Goal: Task Accomplishment & Management: Use online tool/utility

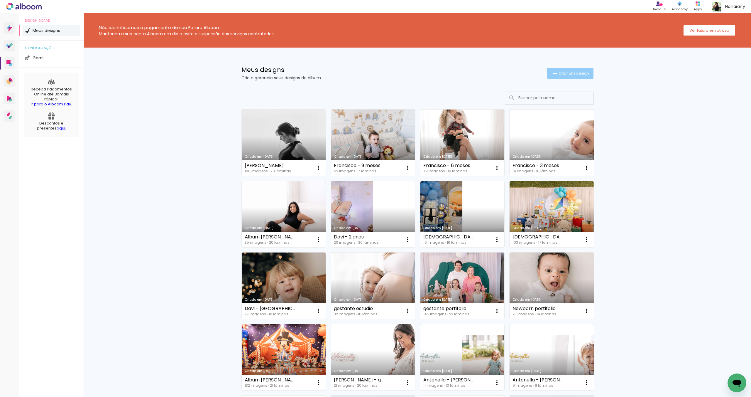
click at [566, 72] on span "Criar um design" at bounding box center [573, 73] width 31 height 4
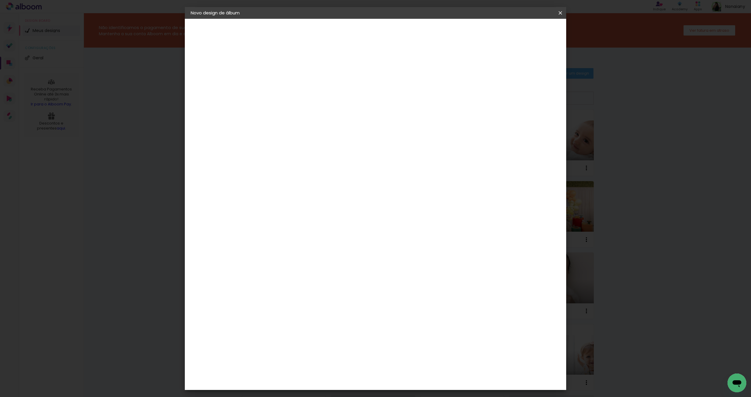
click at [287, 78] on input at bounding box center [287, 78] width 0 height 9
type input "[PERSON_NAME] - 1 ano"
type paper-input "[PERSON_NAME] - 1 ano"
click at [0, 0] on slot "Avançar" at bounding box center [0, 0] width 0 height 0
click at [300, 196] on div "AlfaFotoBook" at bounding box center [298, 196] width 31 height 5
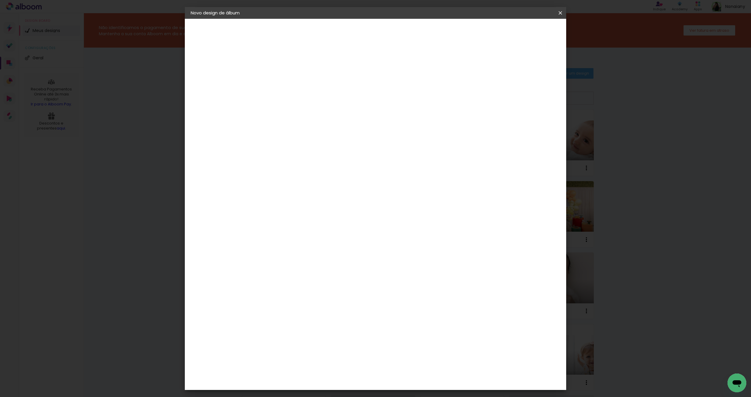
click at [0, 0] on slot "Avançar" at bounding box center [0, 0] width 0 height 0
click at [326, 285] on span "Cubic" at bounding box center [312, 293] width 27 height 16
click at [0, 0] on slot "Avançar" at bounding box center [0, 0] width 0 height 0
click at [524, 31] on span "Iniciar design" at bounding box center [510, 31] width 27 height 4
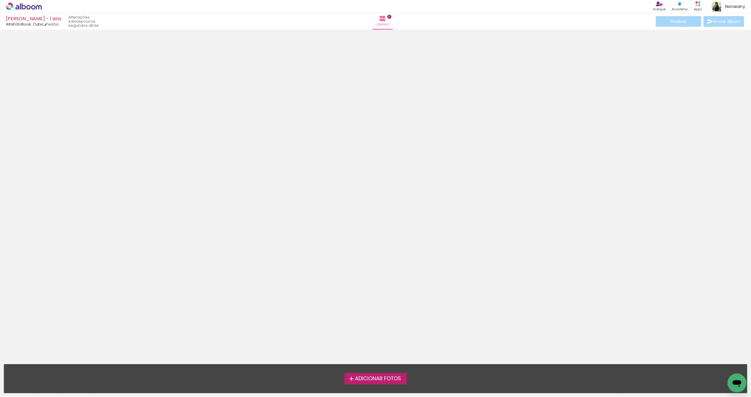
click at [363, 373] on label "Adicionar Fotos" at bounding box center [375, 378] width 62 height 11
click at [0, 0] on input "file" at bounding box center [0, 0] width 0 height 0
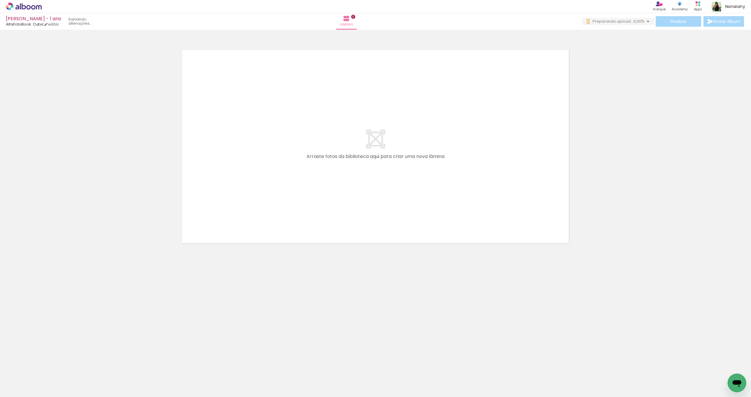
drag, startPoint x: 470, startPoint y: 381, endPoint x: 471, endPoint y: 385, distance: 3.7
click at [470, 382] on div at bounding box center [466, 376] width 19 height 29
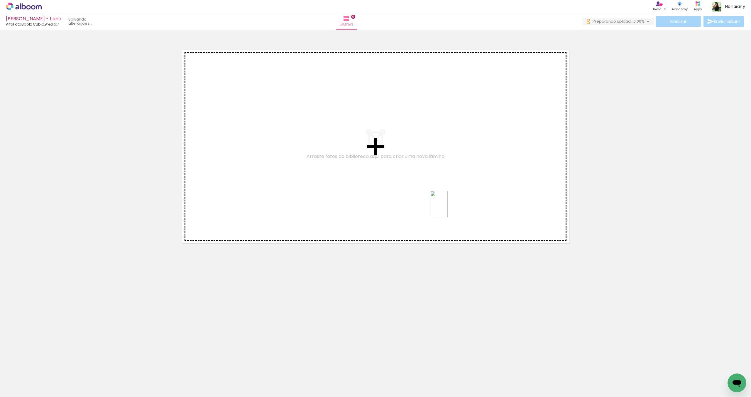
drag, startPoint x: 434, startPoint y: 360, endPoint x: 453, endPoint y: 216, distance: 145.2
click at [448, 208] on quentale-workspace at bounding box center [375, 198] width 751 height 397
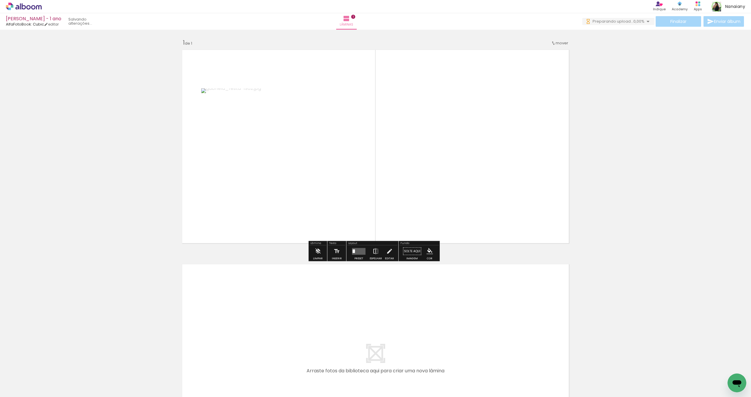
click at [375, 249] on iron-icon at bounding box center [376, 251] width 6 height 12
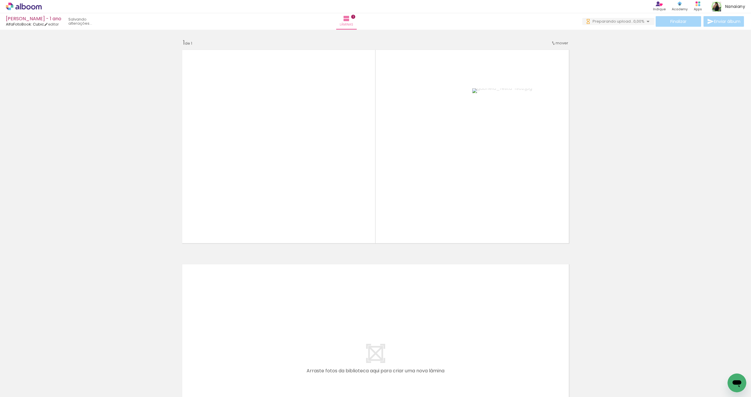
click at [474, 381] on div at bounding box center [466, 376] width 19 height 29
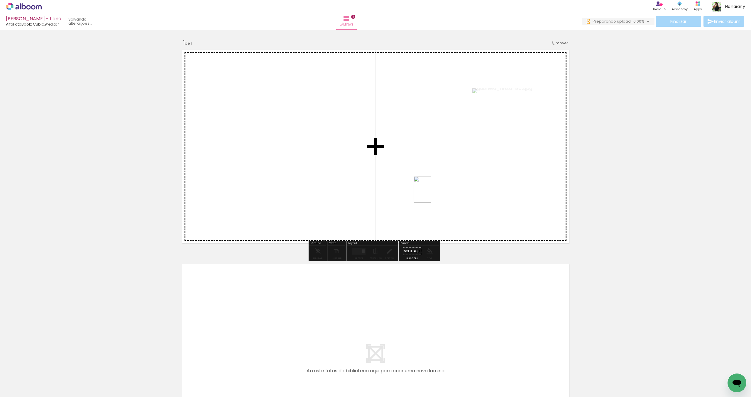
drag, startPoint x: 469, startPoint y: 368, endPoint x: 431, endPoint y: 194, distance: 177.8
click at [431, 194] on quentale-workspace at bounding box center [375, 198] width 751 height 397
drag, startPoint x: 500, startPoint y: 380, endPoint x: 434, endPoint y: 189, distance: 202.2
click at [431, 177] on quentale-workspace at bounding box center [375, 198] width 751 height 397
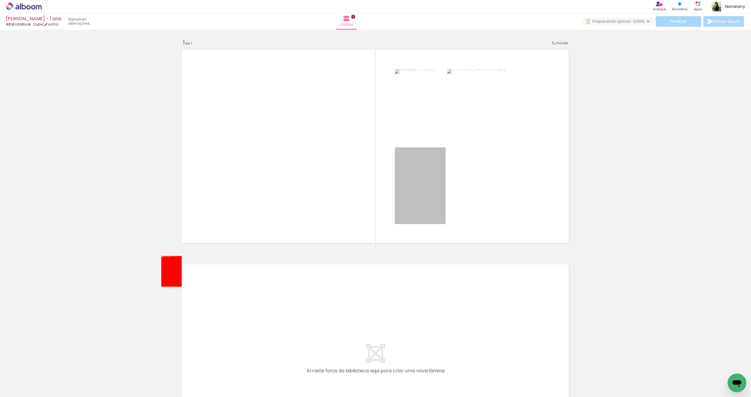
drag, startPoint x: 433, startPoint y: 195, endPoint x: 156, endPoint y: 270, distance: 286.7
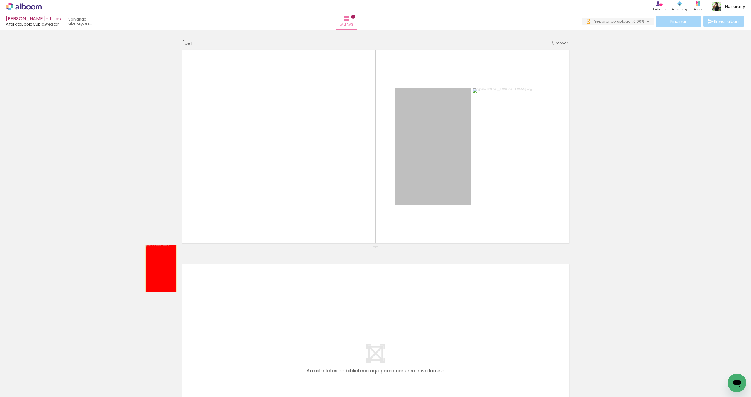
drag, startPoint x: 436, startPoint y: 175, endPoint x: 170, endPoint y: 254, distance: 277.9
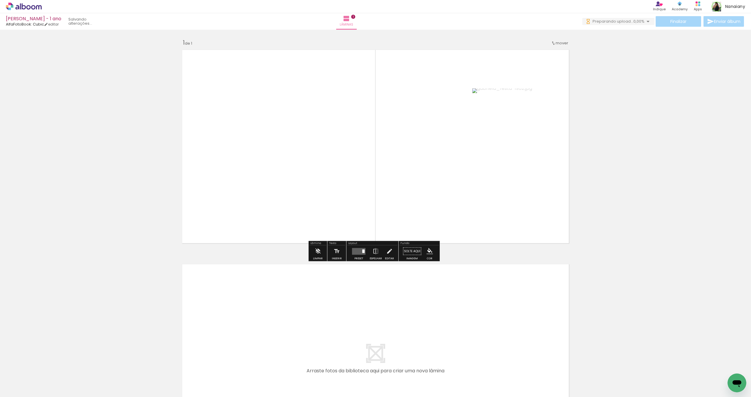
drag, startPoint x: 612, startPoint y: 197, endPoint x: 609, endPoint y: 203, distance: 6.4
click at [611, 197] on div "Inserir lâmina 1 de 1" at bounding box center [375, 246] width 751 height 429
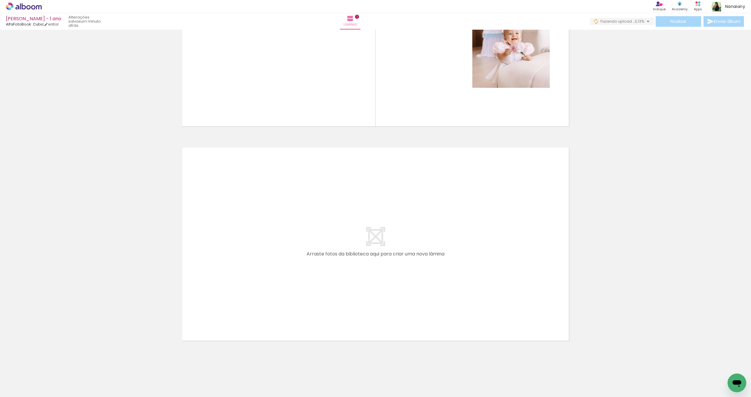
scroll to position [121, 0]
click at [143, 378] on div at bounding box center [138, 376] width 19 height 29
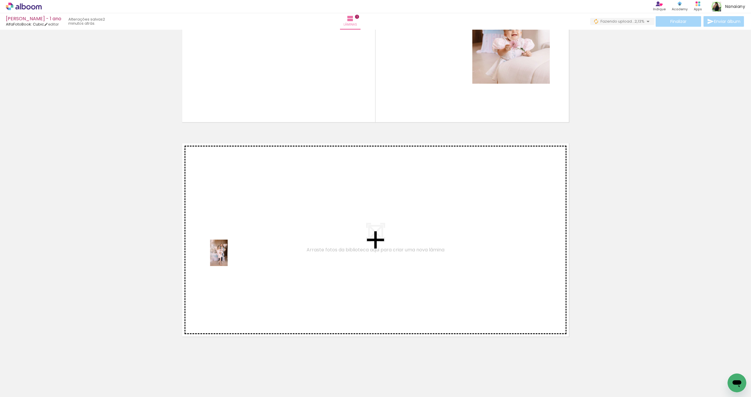
drag, startPoint x: 143, startPoint y: 370, endPoint x: 239, endPoint y: 246, distance: 156.4
click at [239, 246] on quentale-workspace at bounding box center [375, 198] width 751 height 397
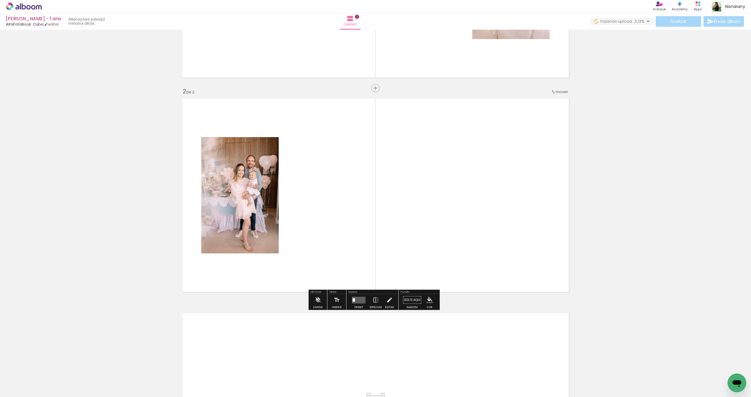
scroll to position [166, 0]
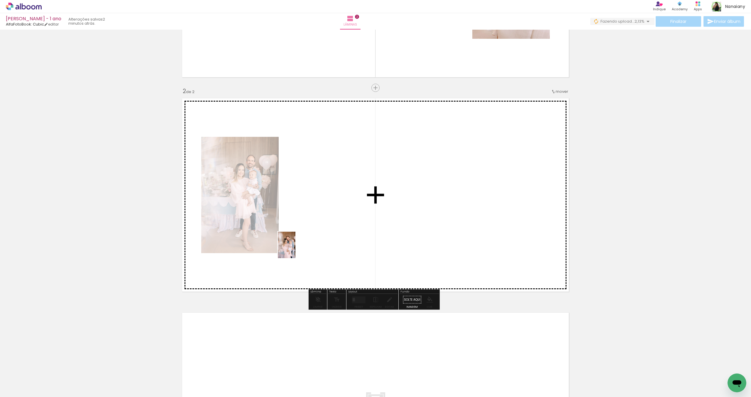
drag, startPoint x: 177, startPoint y: 369, endPoint x: 327, endPoint y: 224, distance: 208.3
click at [327, 224] on quentale-workspace at bounding box center [375, 198] width 751 height 397
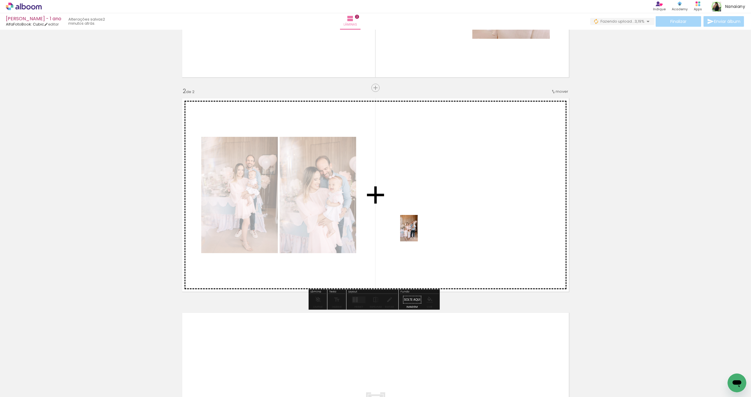
drag, startPoint x: 241, startPoint y: 384, endPoint x: 424, endPoint y: 226, distance: 241.9
click at [426, 225] on quentale-workspace at bounding box center [375, 198] width 751 height 397
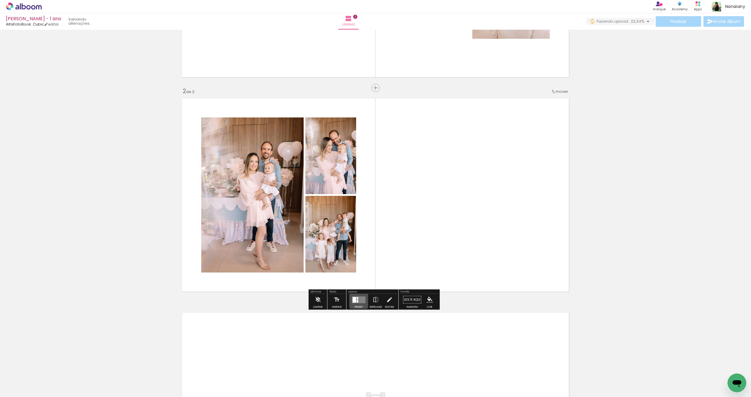
click at [357, 300] on quentale-layouter at bounding box center [358, 299] width 13 height 7
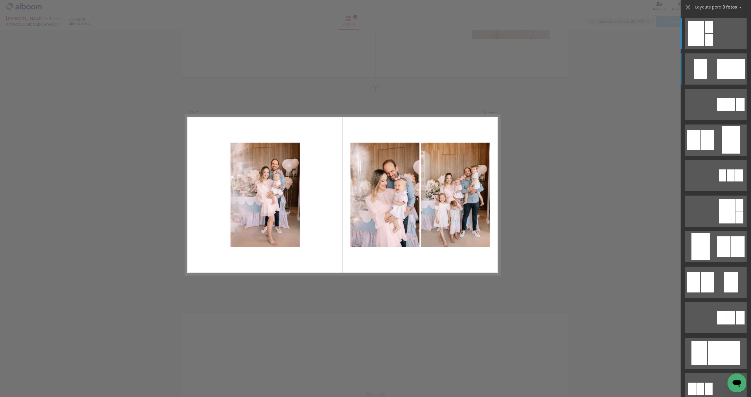
click at [717, 68] on div at bounding box center [723, 69] width 13 height 21
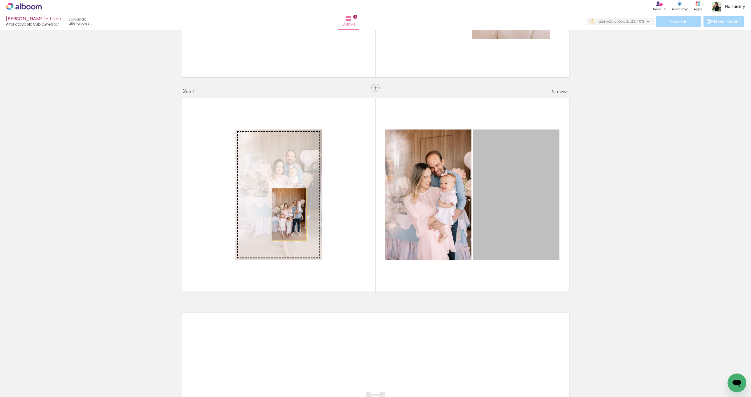
drag, startPoint x: 522, startPoint y: 208, endPoint x: 298, endPoint y: 221, distance: 224.4
click at [0, 0] on slot at bounding box center [0, 0] width 0 height 0
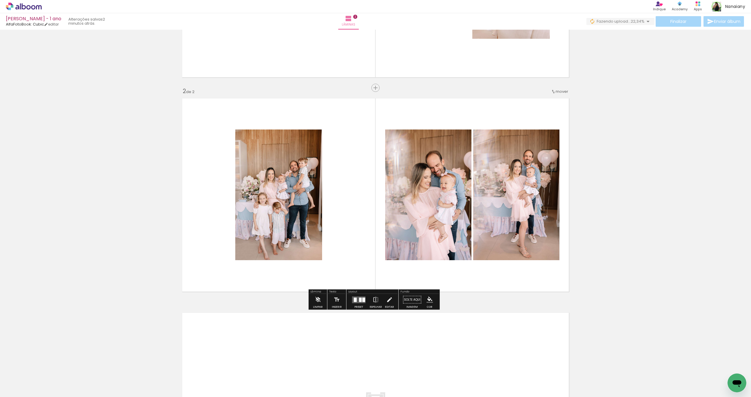
drag, startPoint x: 349, startPoint y: 253, endPoint x: 348, endPoint y: 257, distance: 3.9
click at [349, 253] on quentale-layouter at bounding box center [375, 194] width 393 height 199
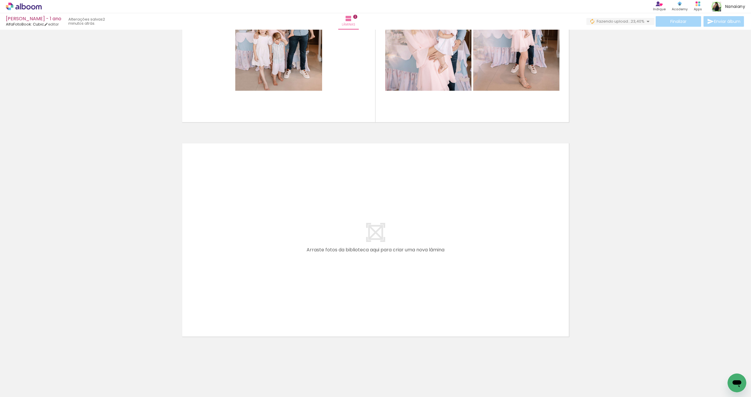
scroll to position [0, 0]
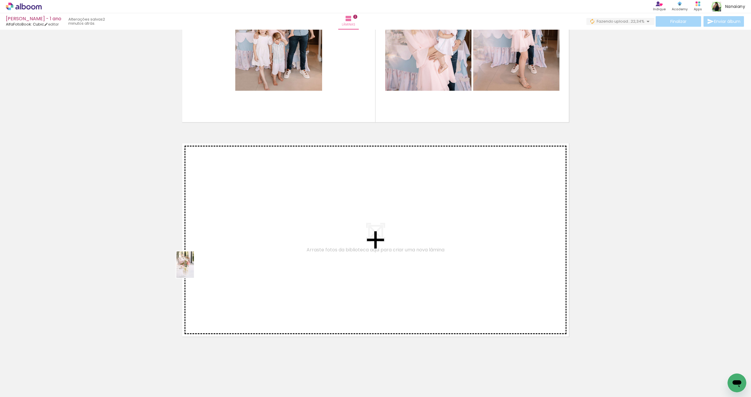
drag, startPoint x: 62, startPoint y: 382, endPoint x: 194, endPoint y: 270, distance: 173.4
click at [194, 270] on quentale-workspace at bounding box center [375, 198] width 751 height 397
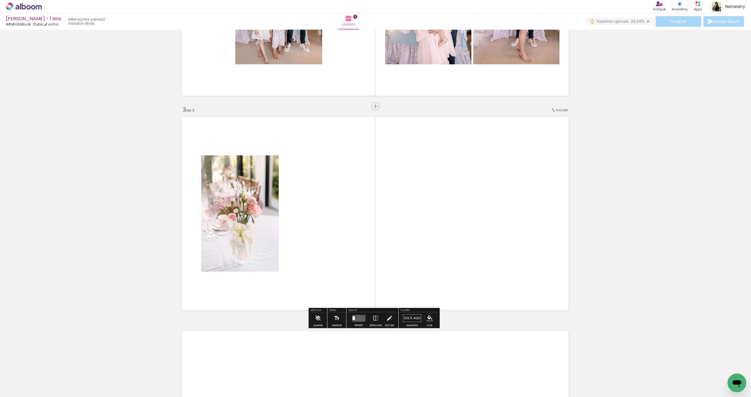
scroll to position [380, 0]
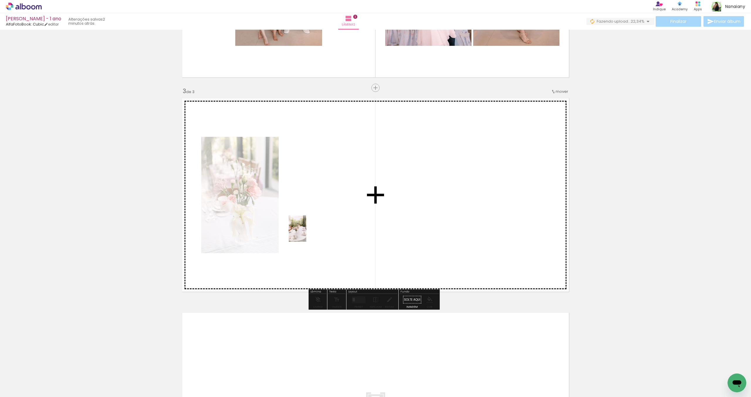
drag, startPoint x: 95, startPoint y: 381, endPoint x: 307, endPoint y: 232, distance: 259.3
click at [307, 232] on quentale-workspace at bounding box center [375, 198] width 751 height 397
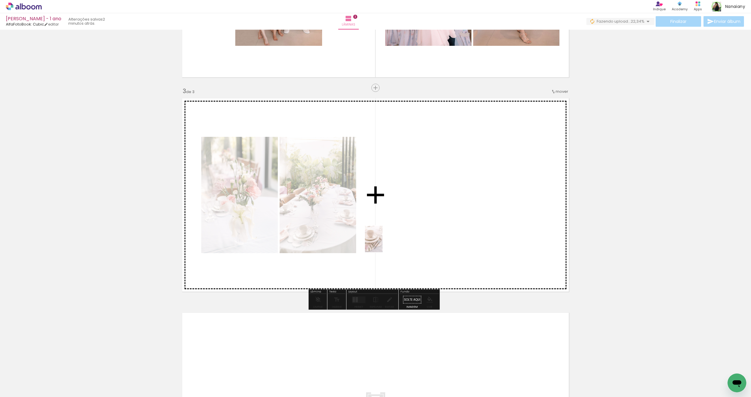
drag, startPoint x: 126, startPoint y: 376, endPoint x: 348, endPoint y: 300, distance: 235.1
click at [385, 242] on quentale-workspace at bounding box center [375, 198] width 751 height 397
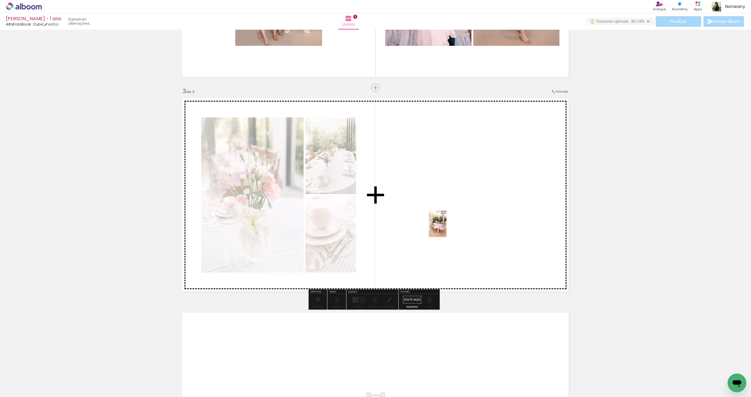
drag, startPoint x: 193, startPoint y: 381, endPoint x: 446, endPoint y: 242, distance: 288.5
click at [447, 228] on quentale-workspace at bounding box center [375, 198] width 751 height 397
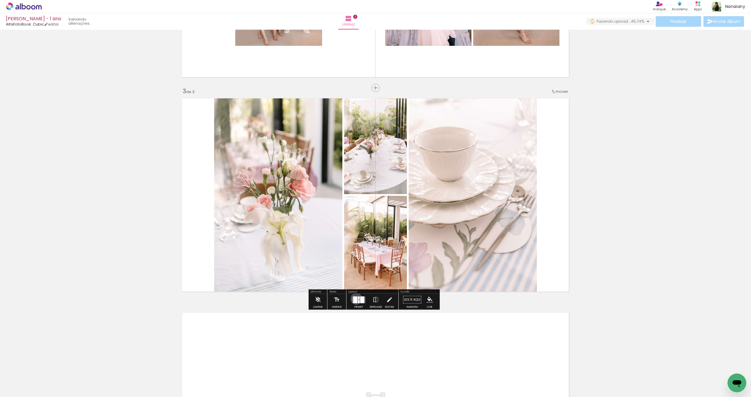
drag, startPoint x: 355, startPoint y: 298, endPoint x: 355, endPoint y: 294, distance: 4.4
click at [355, 298] on div at bounding box center [355, 299] width 4 height 7
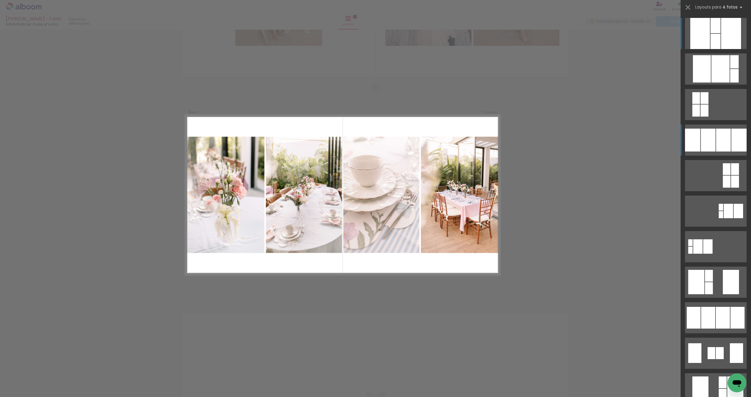
click at [702, 140] on div at bounding box center [708, 139] width 15 height 23
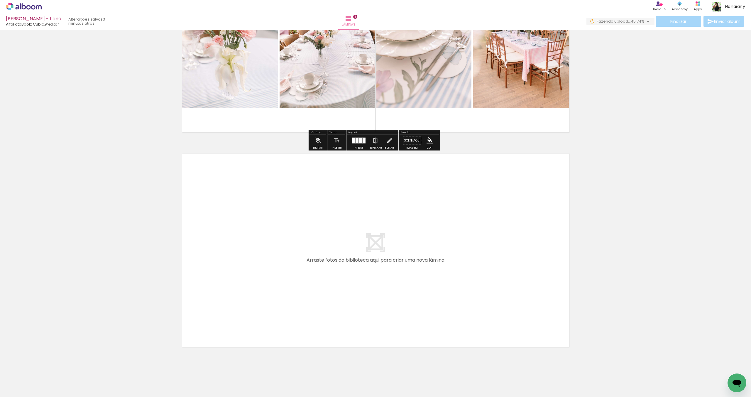
scroll to position [549, 0]
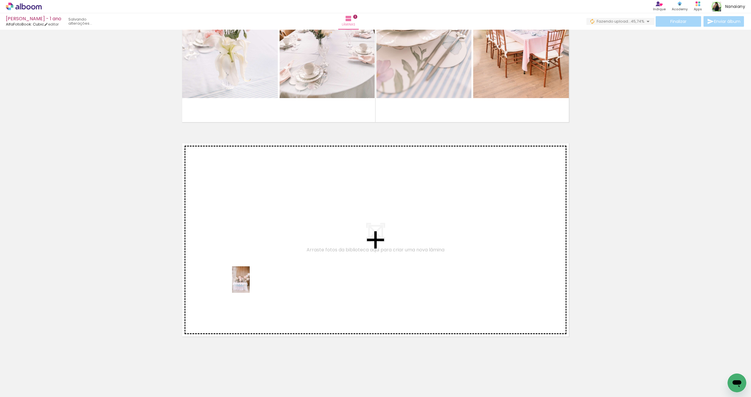
drag, startPoint x: 258, startPoint y: 384, endPoint x: 250, endPoint y: 285, distance: 99.2
click at [250, 285] on quentale-workspace at bounding box center [375, 198] width 751 height 397
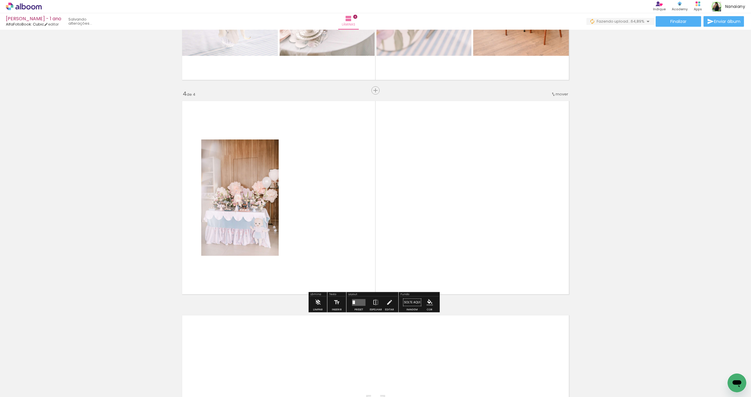
scroll to position [594, 0]
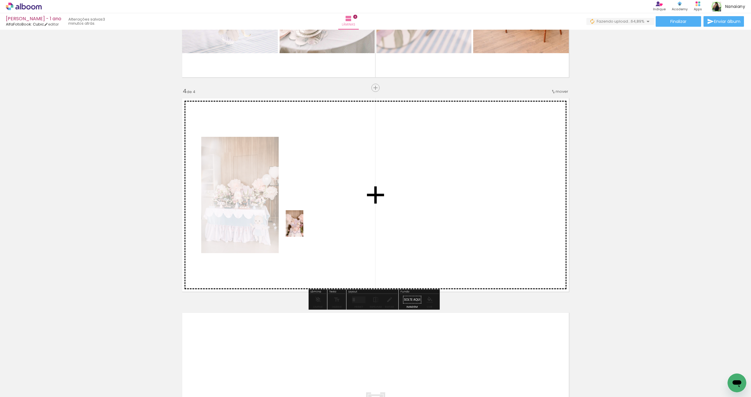
drag, startPoint x: 293, startPoint y: 381, endPoint x: 324, endPoint y: 285, distance: 100.9
click at [304, 229] on quentale-workspace at bounding box center [375, 198] width 751 height 397
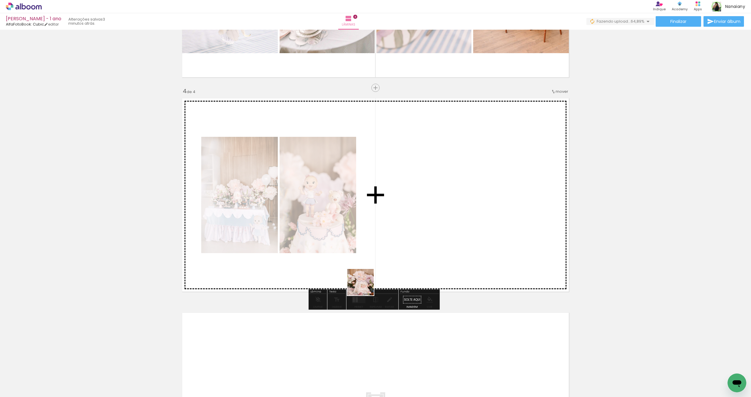
drag, startPoint x: 324, startPoint y: 382, endPoint x: 392, endPoint y: 269, distance: 132.2
click at [396, 244] on quentale-workspace at bounding box center [375, 198] width 751 height 397
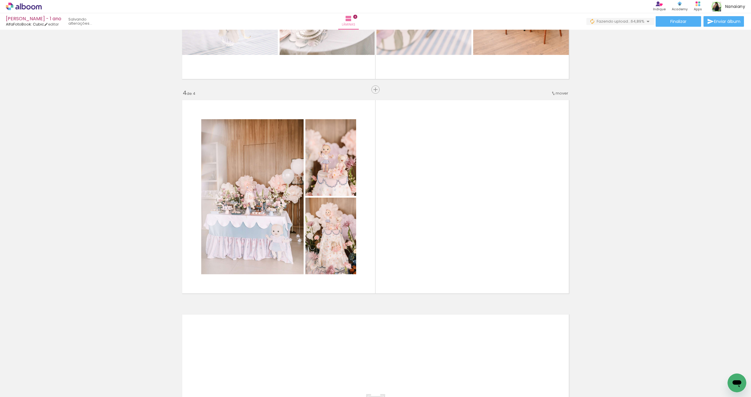
scroll to position [636, 0]
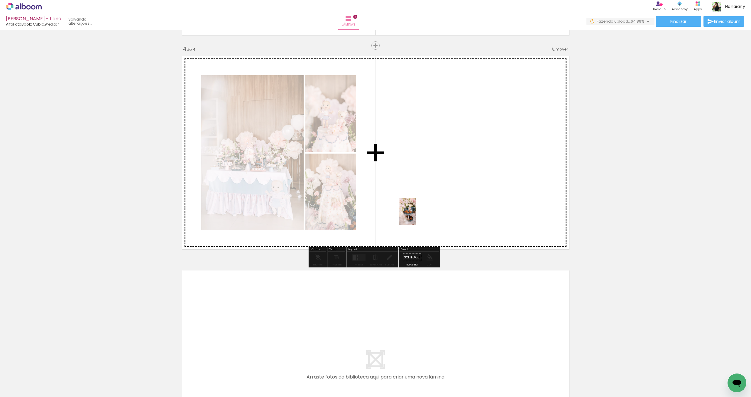
drag, startPoint x: 355, startPoint y: 384, endPoint x: 424, endPoint y: 322, distance: 92.8
click at [416, 215] on quentale-workspace at bounding box center [375, 198] width 751 height 397
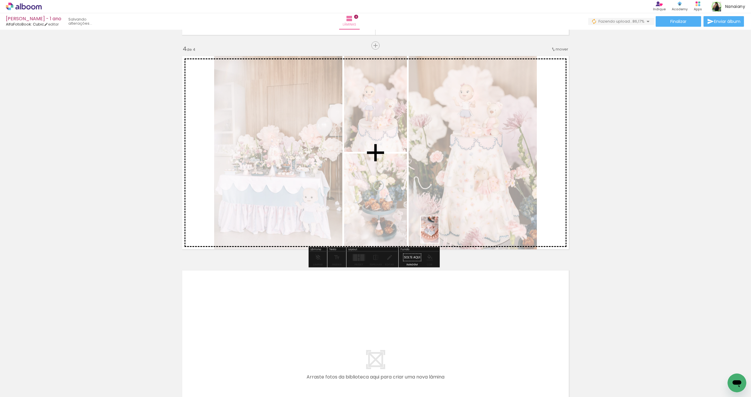
drag, startPoint x: 390, startPoint y: 379, endPoint x: 434, endPoint y: 331, distance: 65.6
click at [466, 200] on quentale-workspace at bounding box center [375, 198] width 751 height 397
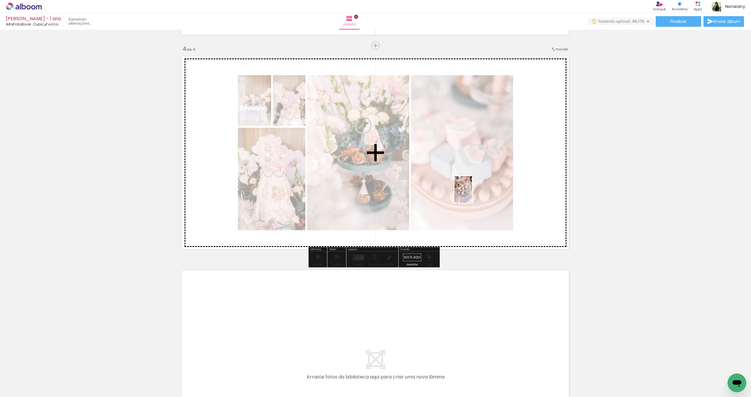
drag, startPoint x: 421, startPoint y: 375, endPoint x: 442, endPoint y: 351, distance: 32.4
click at [472, 194] on quentale-workspace at bounding box center [375, 198] width 751 height 397
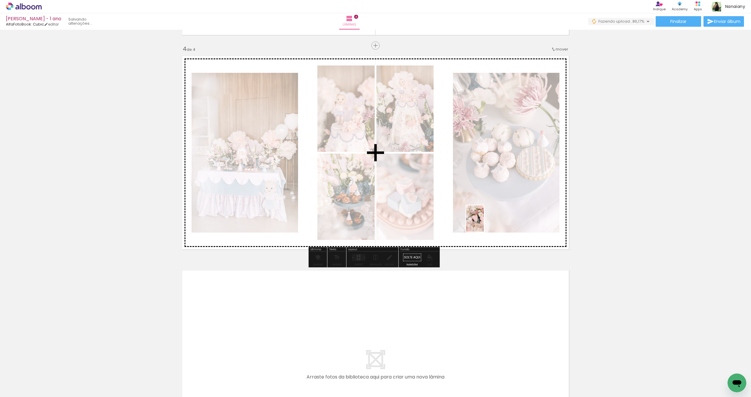
drag, startPoint x: 452, startPoint y: 376, endPoint x: 495, endPoint y: 280, distance: 105.5
click at [497, 198] on quentale-workspace at bounding box center [375, 198] width 751 height 397
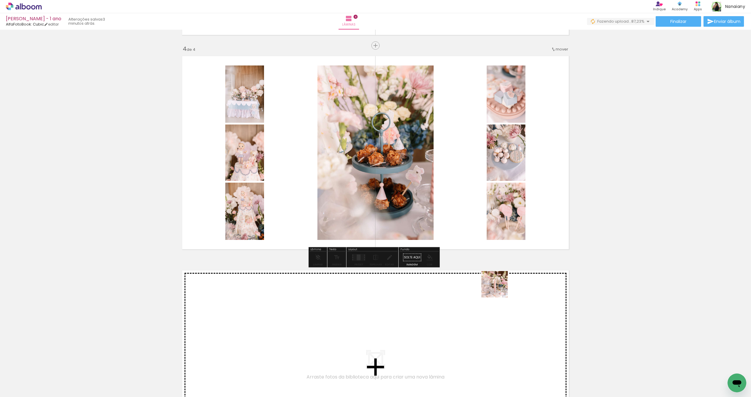
drag, startPoint x: 488, startPoint y: 365, endPoint x: 532, endPoint y: 294, distance: 82.8
click at [520, 211] on quentale-workspace at bounding box center [375, 198] width 751 height 397
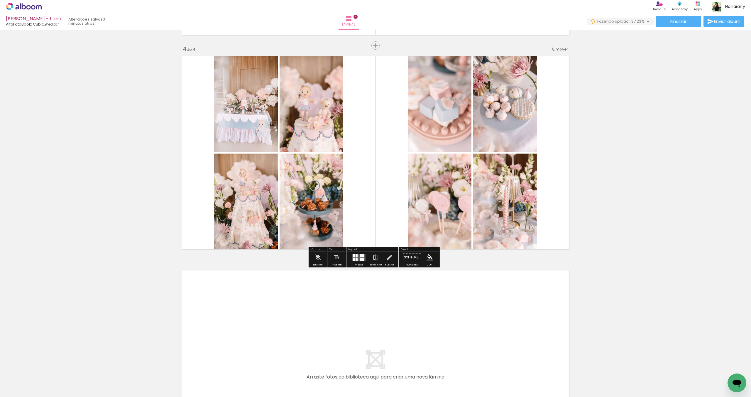
drag, startPoint x: 355, startPoint y: 257, endPoint x: 361, endPoint y: 263, distance: 8.9
click at [356, 257] on div at bounding box center [357, 258] width 2 height 3
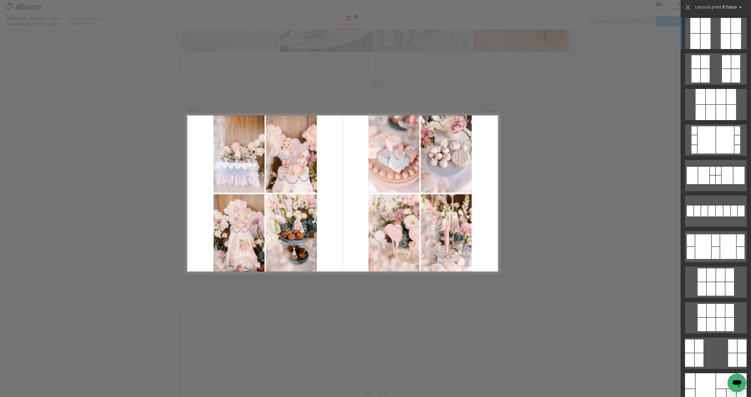
scroll to position [594, 0]
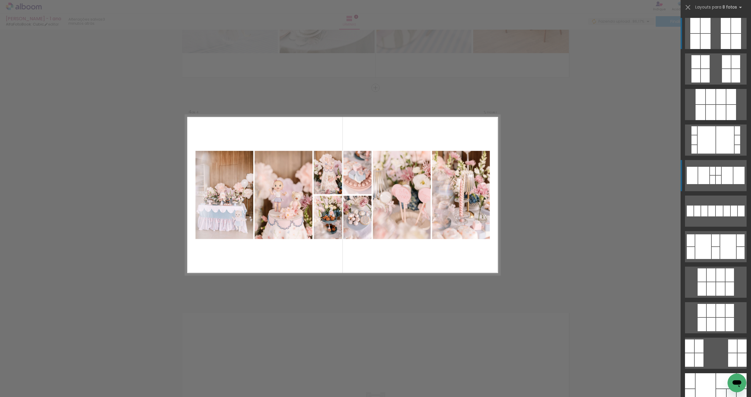
click at [713, 177] on quentale-layouter at bounding box center [716, 175] width 62 height 31
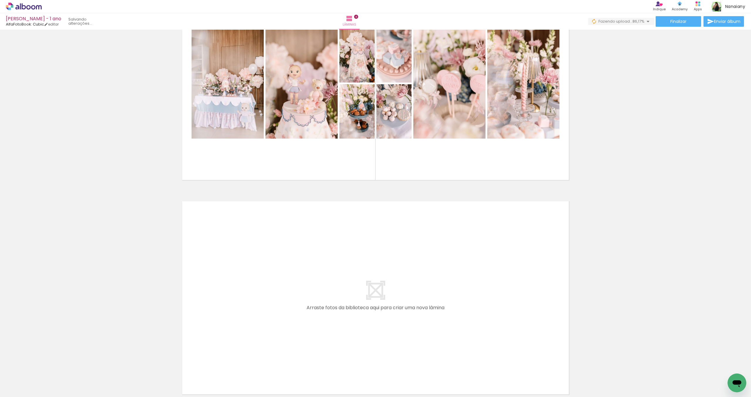
scroll to position [0, 373]
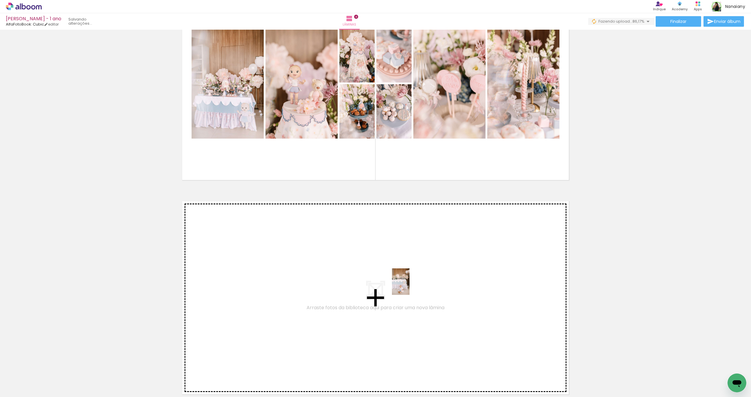
drag, startPoint x: 409, startPoint y: 379, endPoint x: 410, endPoint y: 286, distance: 93.0
click at [410, 286] on quentale-workspace at bounding box center [375, 198] width 751 height 397
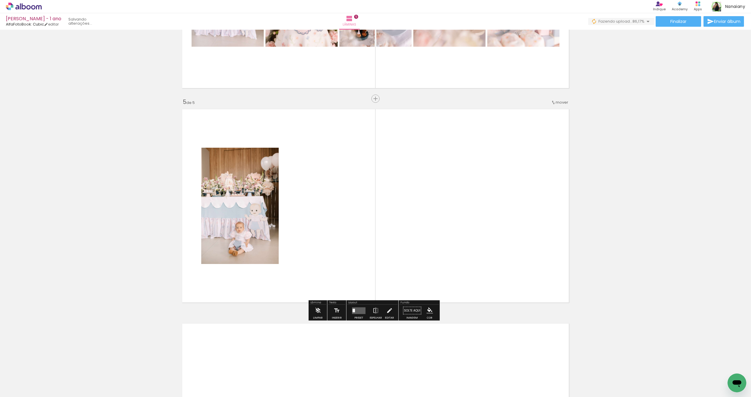
scroll to position [808, 0]
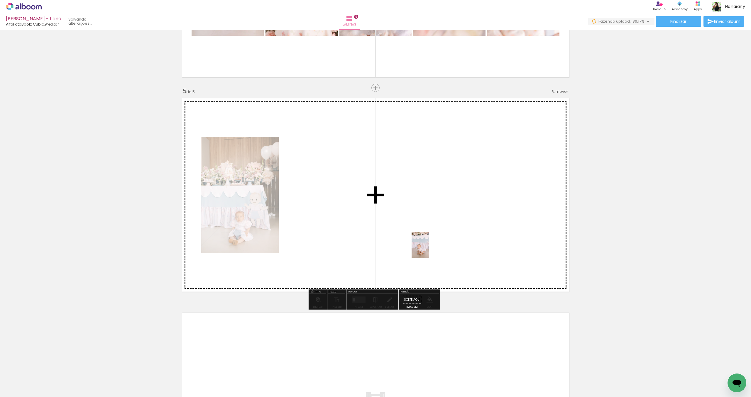
drag, startPoint x: 444, startPoint y: 378, endPoint x: 436, endPoint y: 284, distance: 94.2
click at [429, 250] on quentale-workspace at bounding box center [375, 198] width 751 height 397
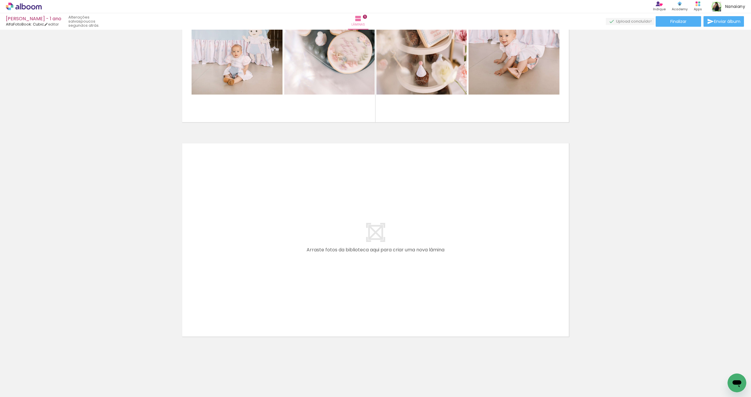
scroll to position [0, 989]
drag, startPoint x: 321, startPoint y: 374, endPoint x: 312, endPoint y: 293, distance: 81.4
click at [312, 293] on quentale-workspace at bounding box center [375, 198] width 751 height 397
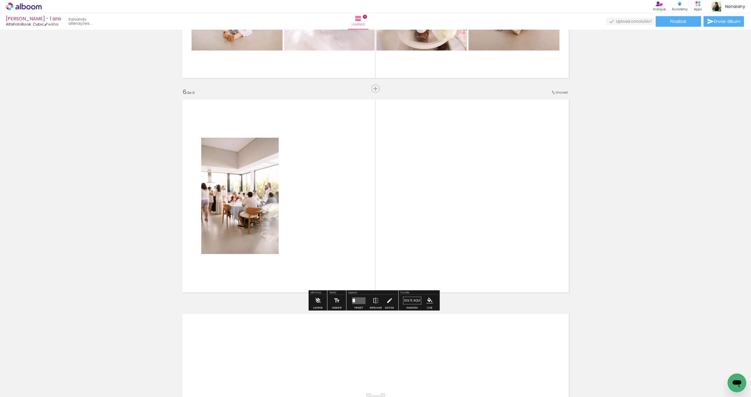
scroll to position [1022, 0]
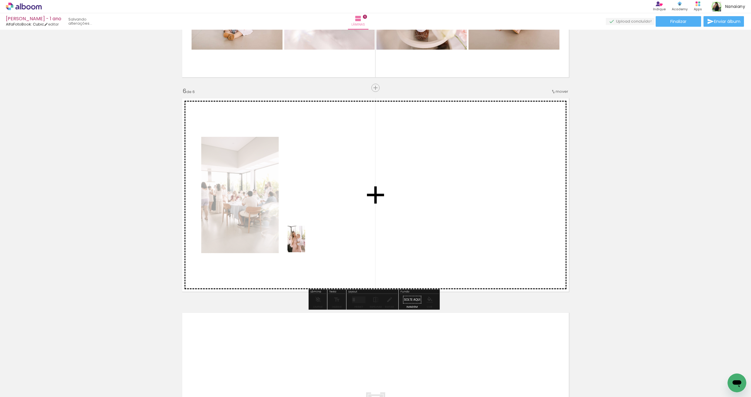
drag, startPoint x: 257, startPoint y: 376, endPoint x: 300, endPoint y: 291, distance: 95.2
click at [305, 243] on quentale-workspace at bounding box center [375, 198] width 751 height 397
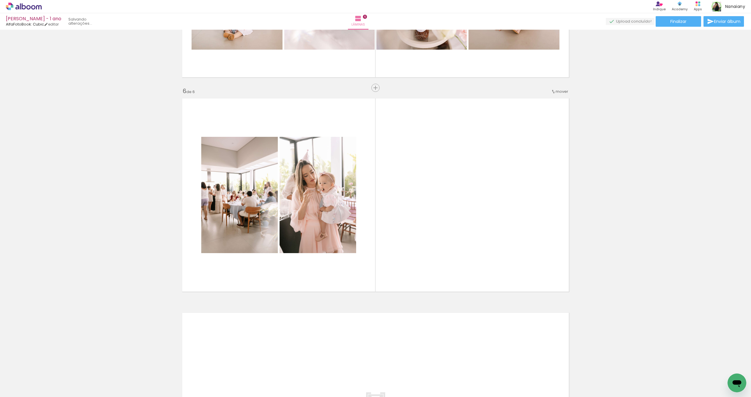
click at [287, 381] on div at bounding box center [284, 376] width 19 height 29
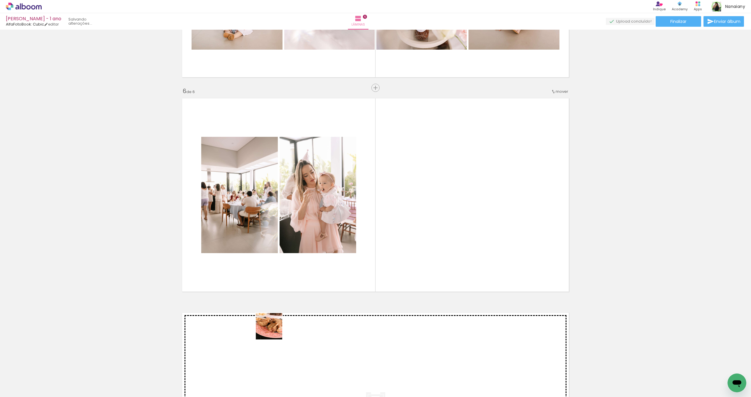
drag, startPoint x: 230, startPoint y: 372, endPoint x: 409, endPoint y: 223, distance: 233.1
click at [394, 235] on quentale-workspace at bounding box center [375, 198] width 751 height 397
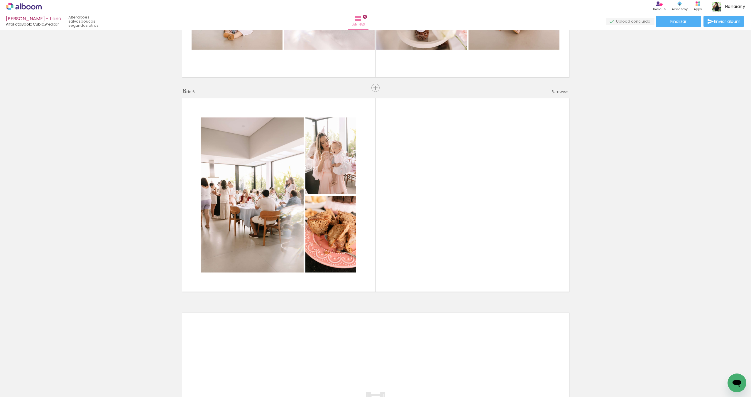
scroll to position [0, 835]
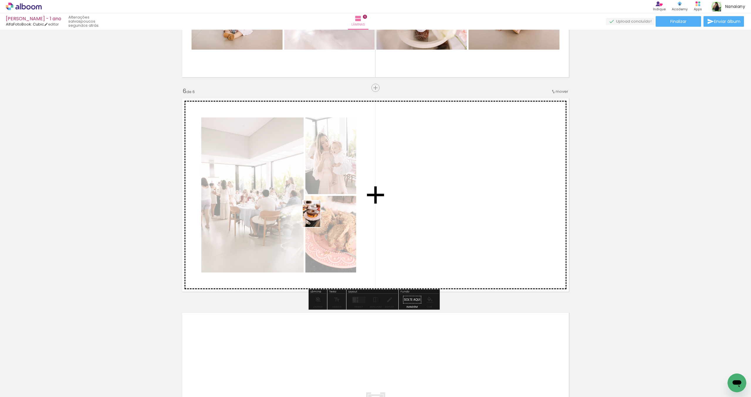
drag, startPoint x: 145, startPoint y: 379, endPoint x: 255, endPoint y: 250, distance: 169.8
click at [320, 218] on quentale-workspace at bounding box center [375, 198] width 751 height 397
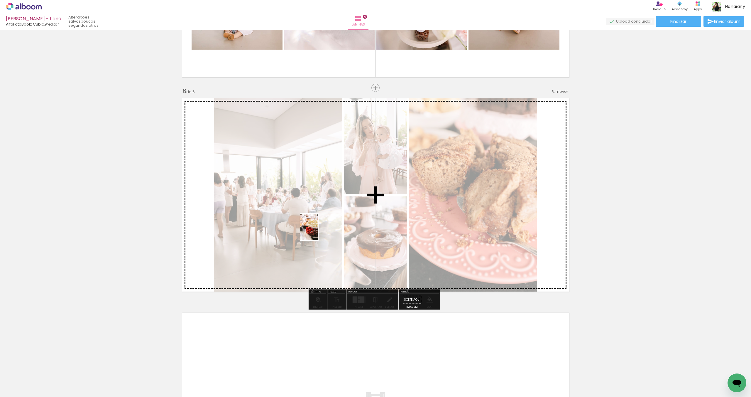
drag, startPoint x: 128, startPoint y: 365, endPoint x: 179, endPoint y: 326, distance: 64.1
click at [358, 212] on quentale-workspace at bounding box center [375, 198] width 751 height 397
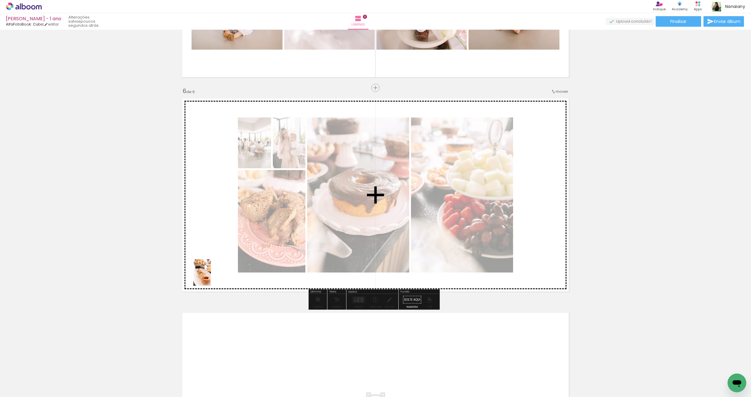
drag, startPoint x: 82, startPoint y: 386, endPoint x: 145, endPoint y: 339, distance: 78.7
click at [301, 222] on quentale-workspace at bounding box center [375, 198] width 751 height 397
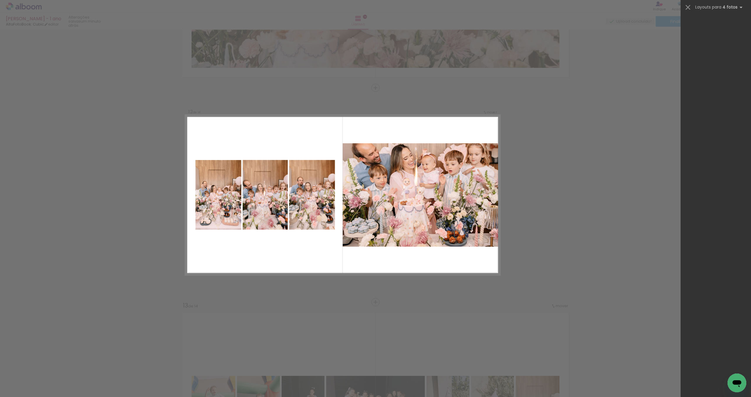
scroll to position [0, 2083]
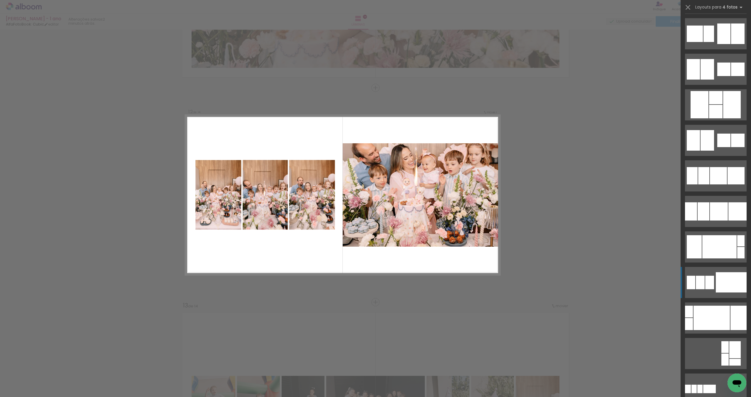
click at [718, 287] on div at bounding box center [731, 282] width 31 height 20
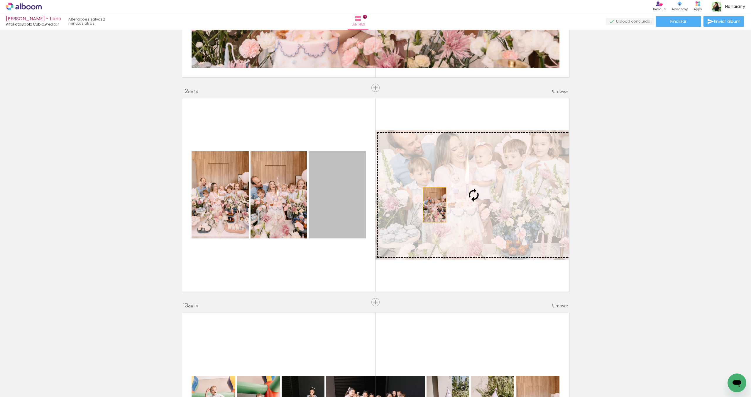
drag, startPoint x: 338, startPoint y: 210, endPoint x: 421, endPoint y: 256, distance: 94.7
click at [0, 0] on slot at bounding box center [0, 0] width 0 height 0
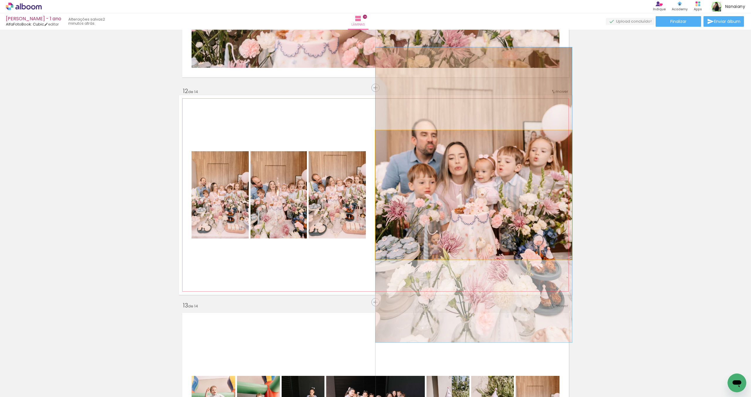
click at [524, 182] on quentale-photo at bounding box center [473, 194] width 197 height 129
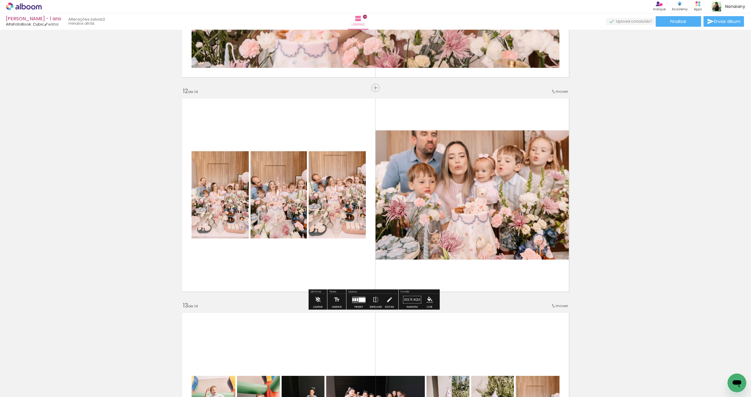
click at [416, 264] on quentale-layouter at bounding box center [375, 194] width 393 height 199
click at [448, 249] on quentale-photo at bounding box center [473, 194] width 197 height 129
drag, startPoint x: 449, startPoint y: 249, endPoint x: 452, endPoint y: 250, distance: 3.2
click at [449, 249] on quentale-photo at bounding box center [473, 194] width 197 height 129
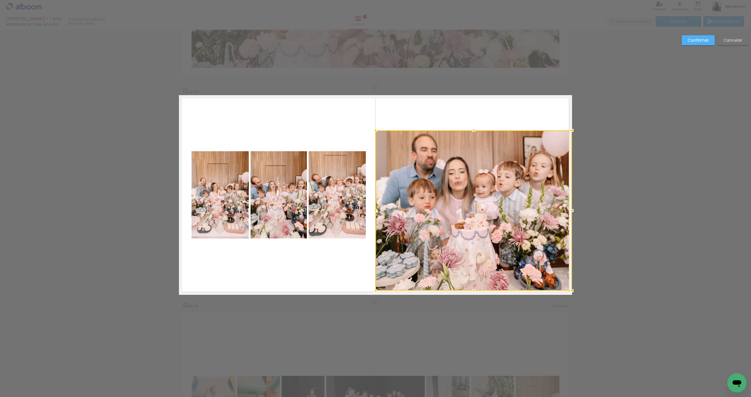
drag, startPoint x: 472, startPoint y: 257, endPoint x: 481, endPoint y: 282, distance: 26.7
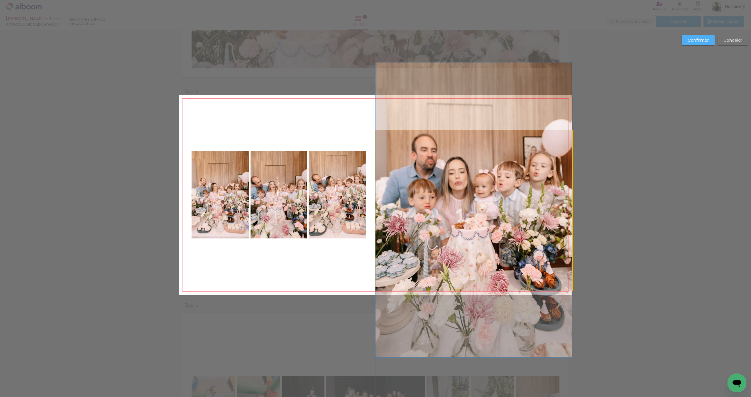
click at [470, 132] on quentale-photo at bounding box center [473, 210] width 197 height 160
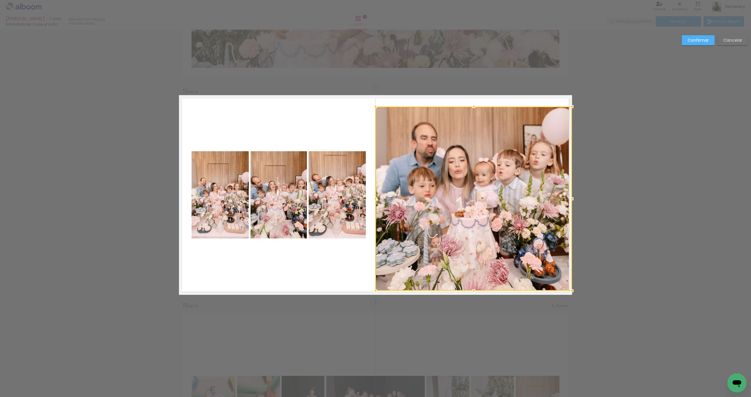
drag, startPoint x: 471, startPoint y: 129, endPoint x: 469, endPoint y: 79, distance: 50.2
click at [472, 115] on quentale-photo at bounding box center [473, 198] width 197 height 184
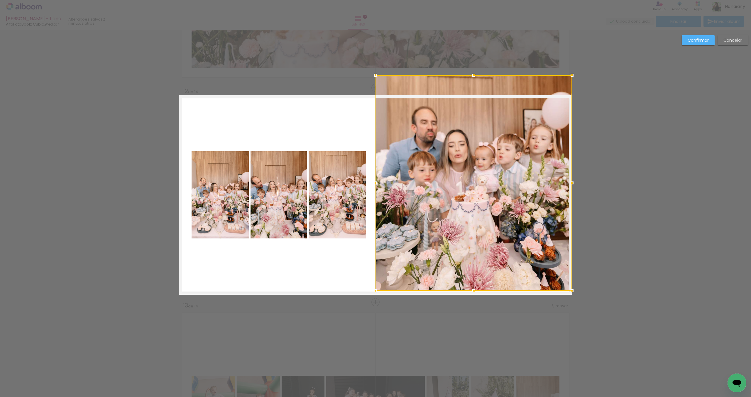
drag, startPoint x: 471, startPoint y: 106, endPoint x: 473, endPoint y: 93, distance: 13.0
click at [471, 89] on div at bounding box center [473, 182] width 197 height 215
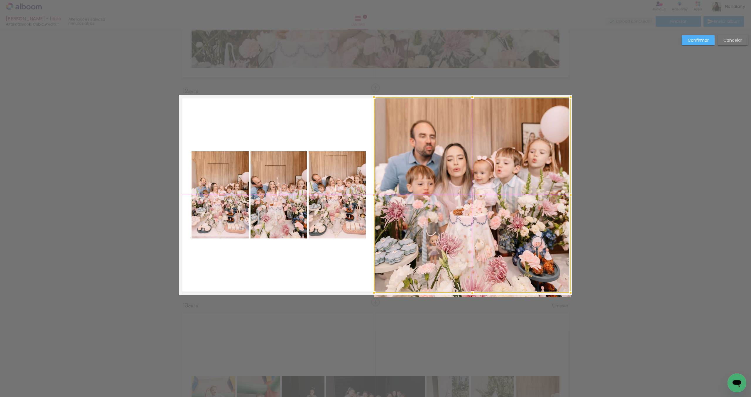
drag, startPoint x: 505, startPoint y: 184, endPoint x: 516, endPoint y: 197, distance: 17.1
click at [516, 198] on div at bounding box center [472, 194] width 197 height 195
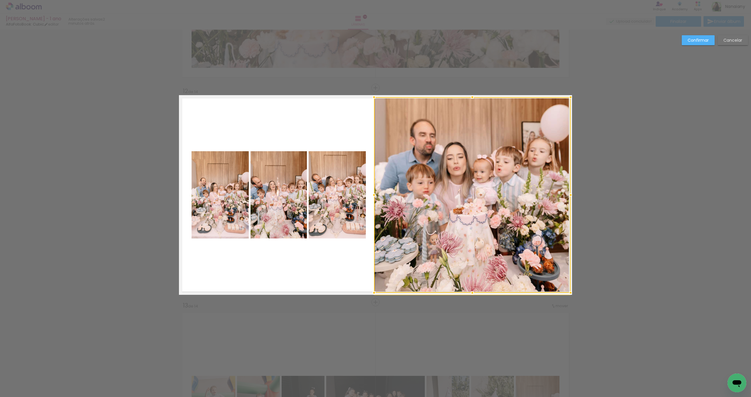
click at [0, 0] on slot "Confirmar" at bounding box center [0, 0] width 0 height 0
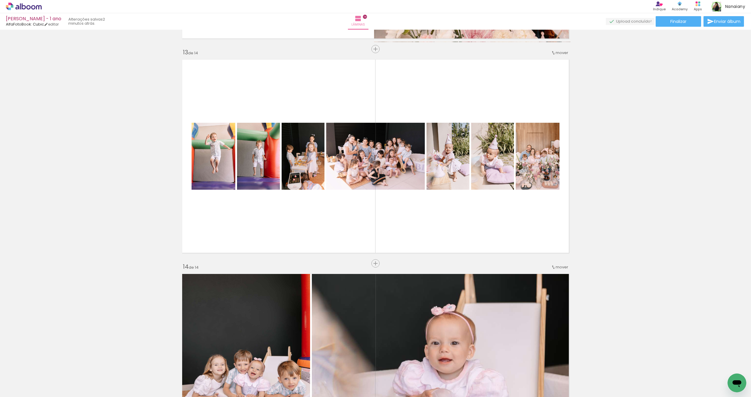
scroll to position [2560, 0]
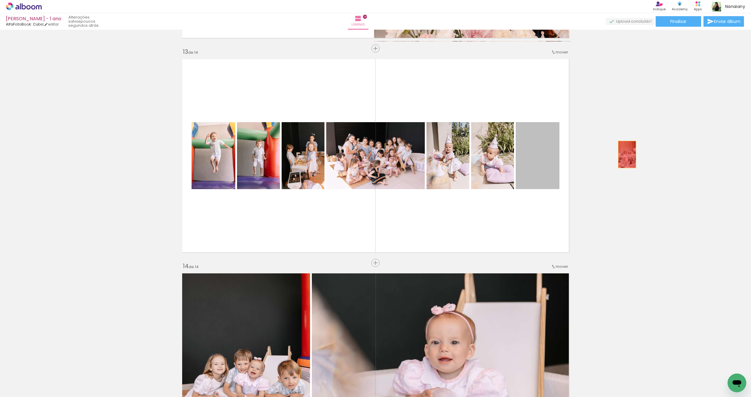
drag, startPoint x: 537, startPoint y: 169, endPoint x: 602, endPoint y: 167, distance: 64.9
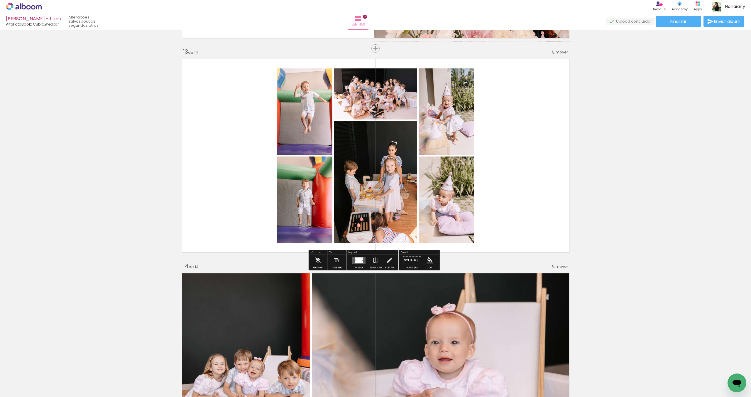
click at [356, 260] on div at bounding box center [359, 260] width 6 height 6
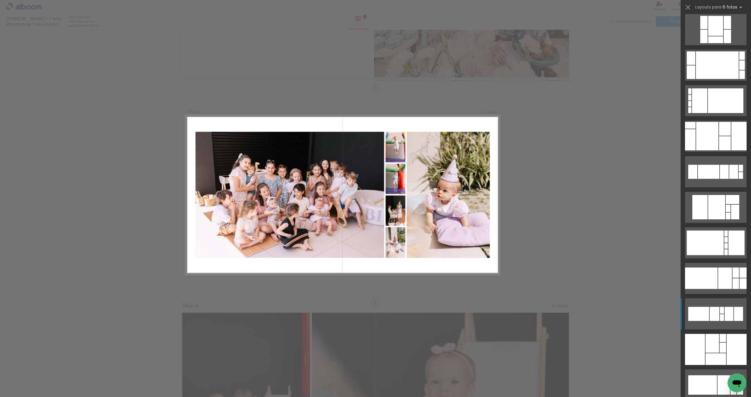
scroll to position [111, 0]
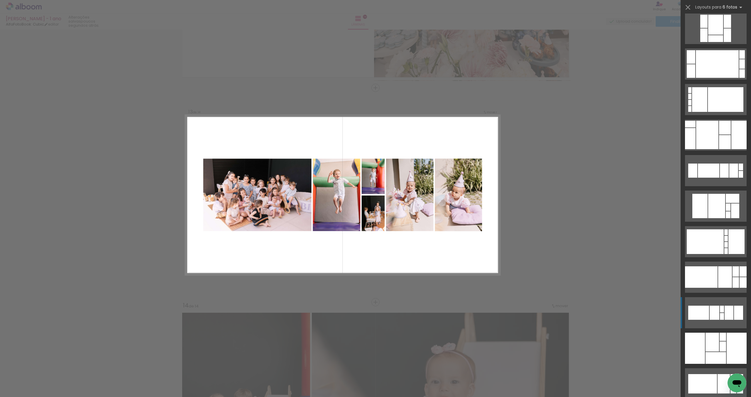
click at [712, 312] on div at bounding box center [715, 312] width 10 height 14
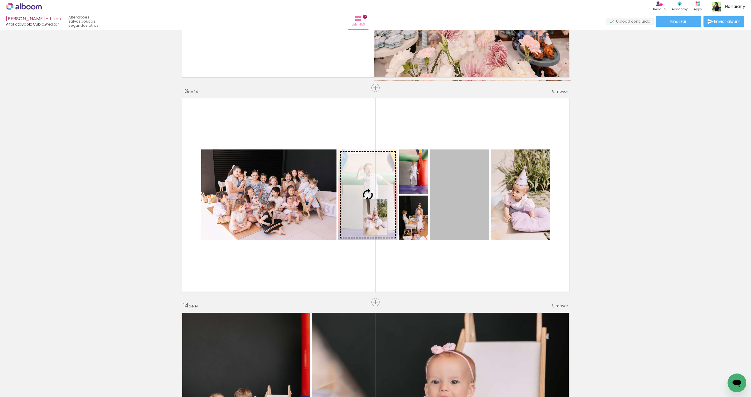
drag, startPoint x: 464, startPoint y: 216, endPoint x: 378, endPoint y: 219, distance: 85.7
click at [0, 0] on slot at bounding box center [0, 0] width 0 height 0
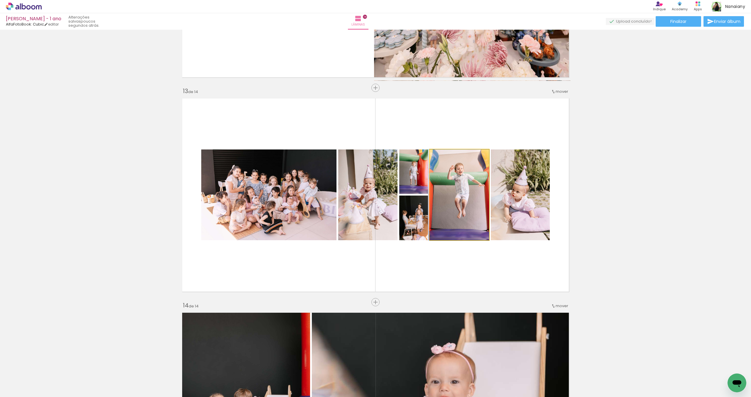
drag, startPoint x: 446, startPoint y: 215, endPoint x: 420, endPoint y: 229, distance: 28.9
click at [0, 0] on slot at bounding box center [0, 0] width 0 height 0
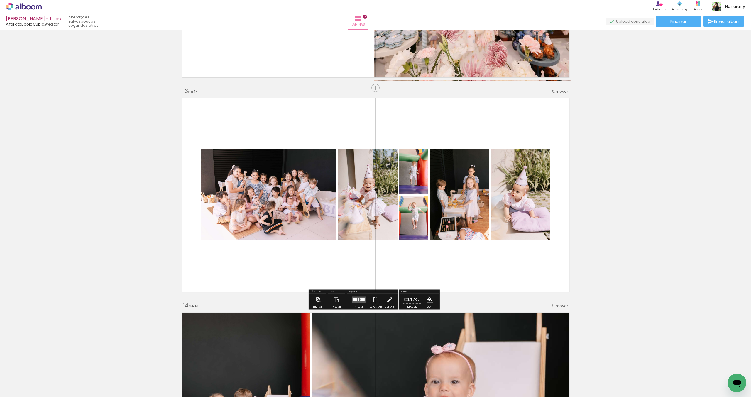
click at [431, 263] on quentale-layouter at bounding box center [375, 194] width 393 height 199
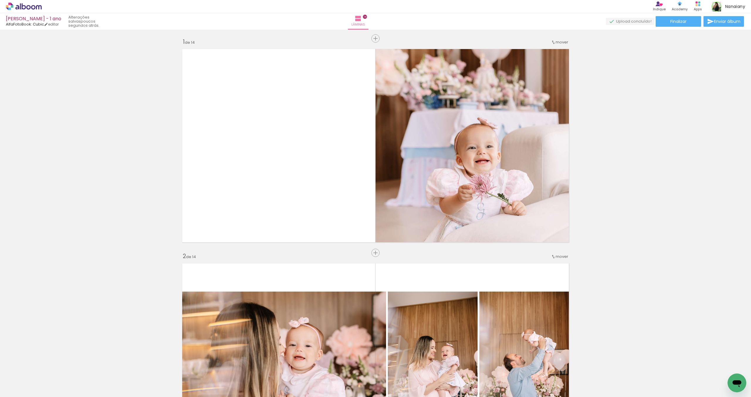
scroll to position [0, 0]
